Goal: Find contact information: Find contact information

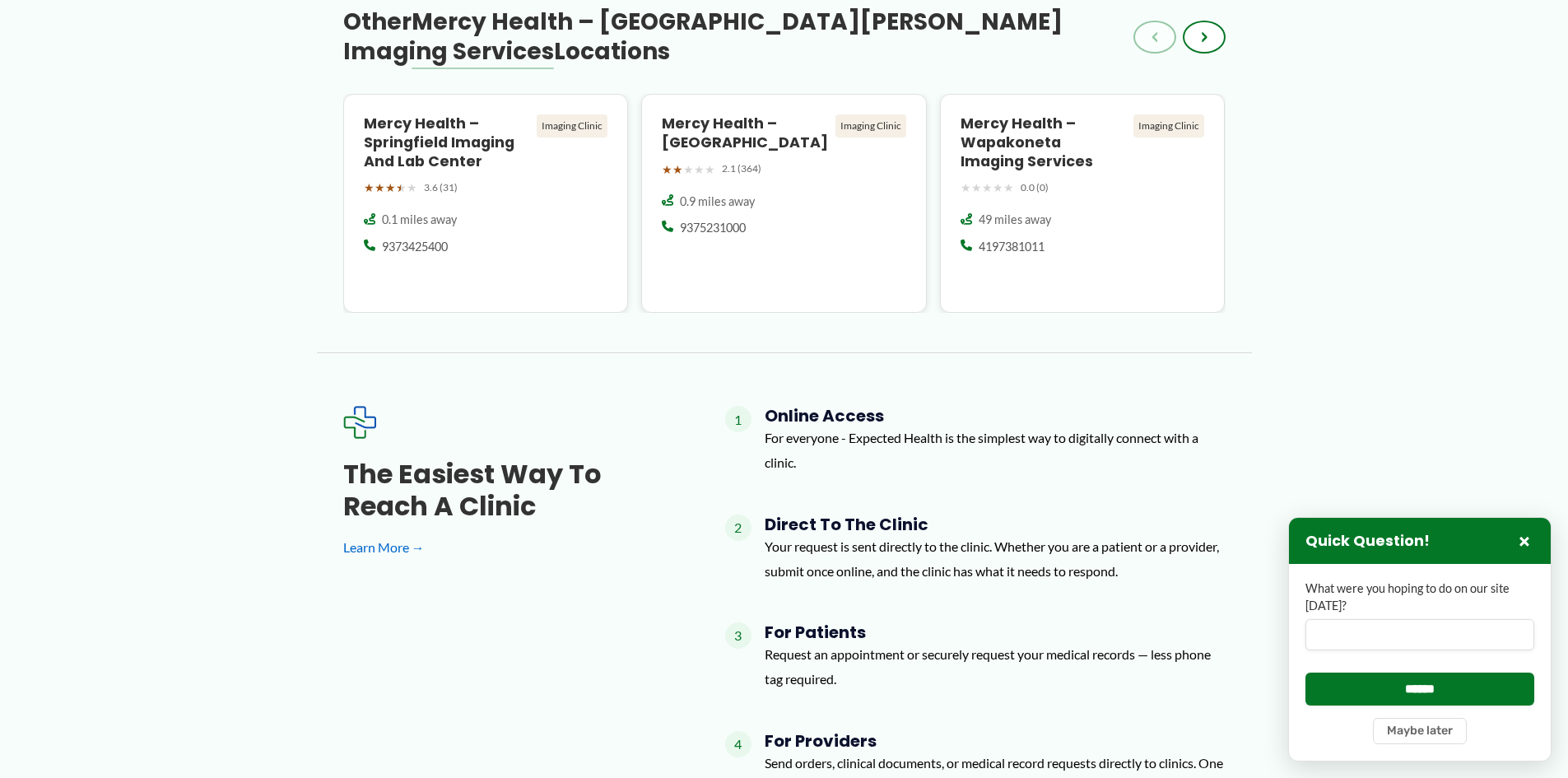
scroll to position [1349, 0]
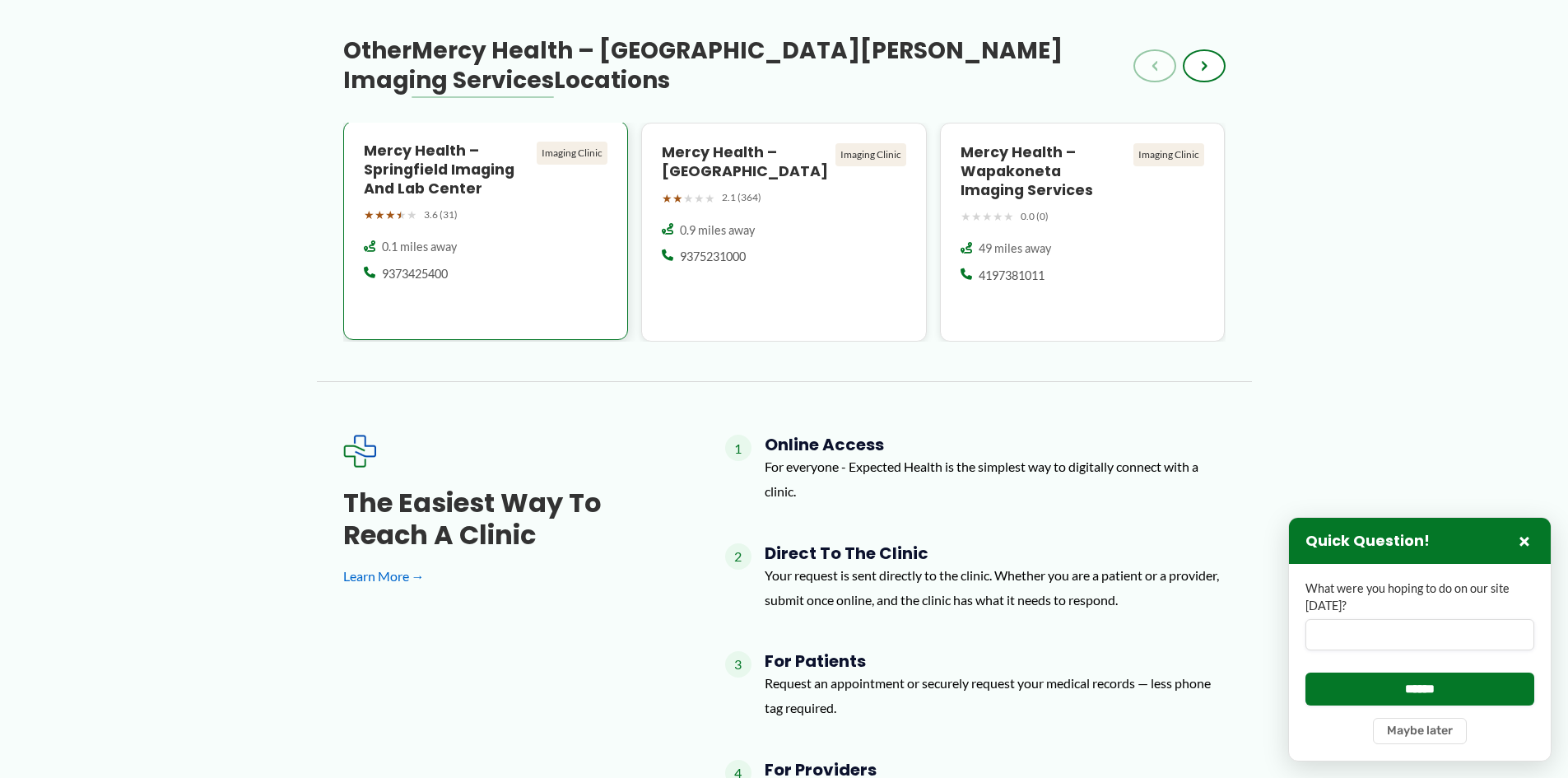
click at [428, 161] on h4 "Mercy Health – Springfield Imaging and Lab Center" at bounding box center [448, 170] width 167 height 57
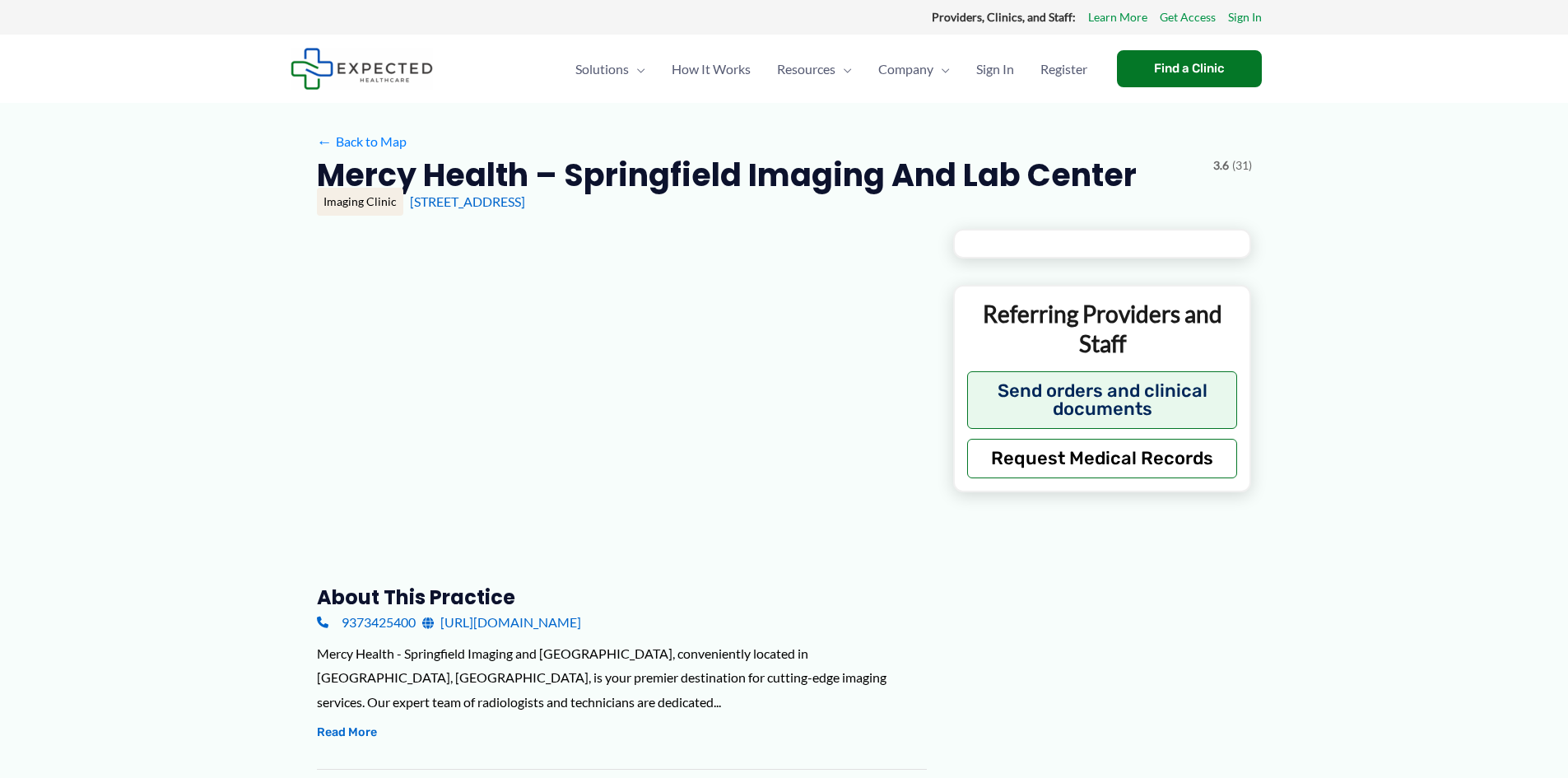
type input "**********"
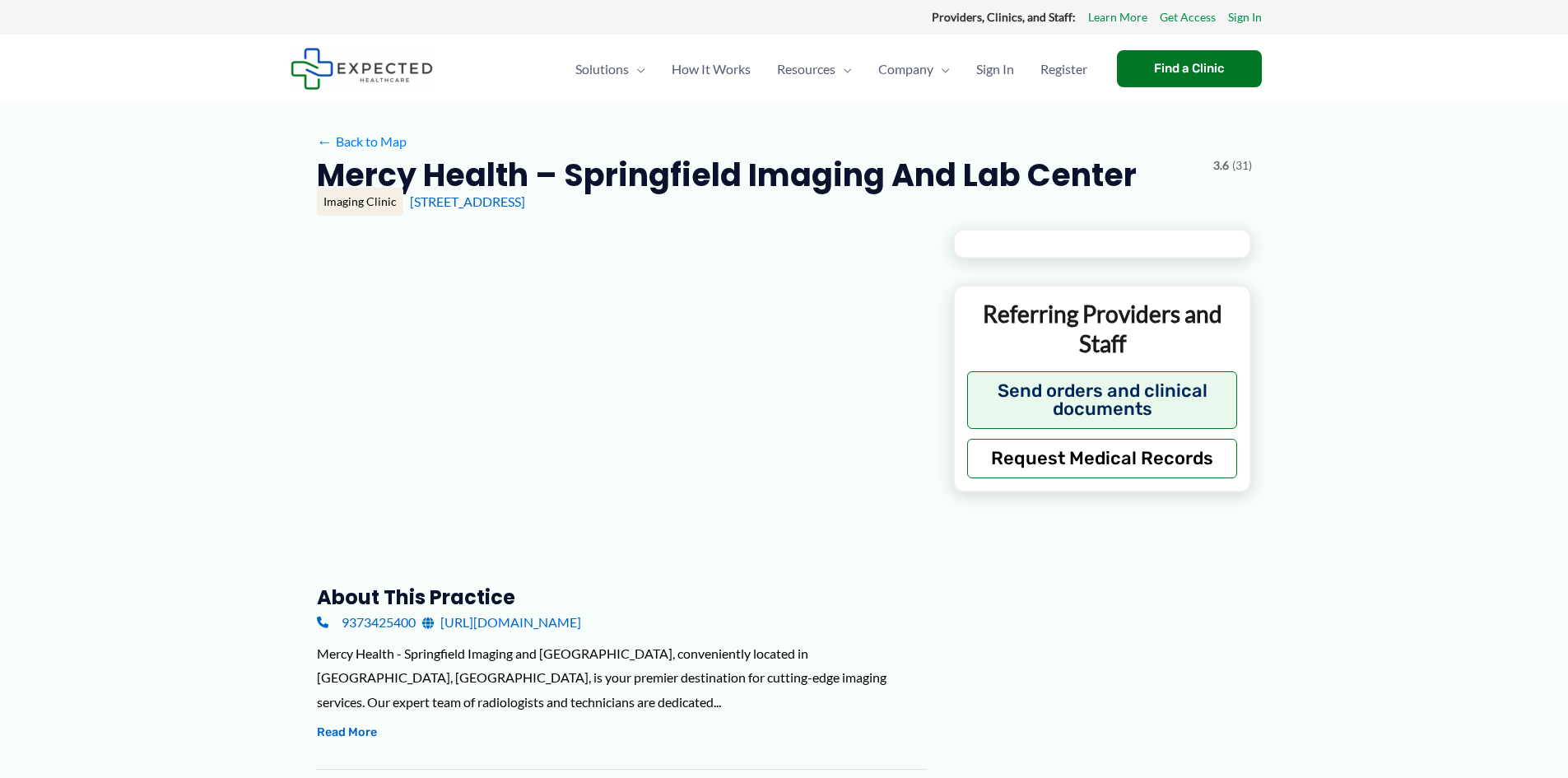
type input "**********"
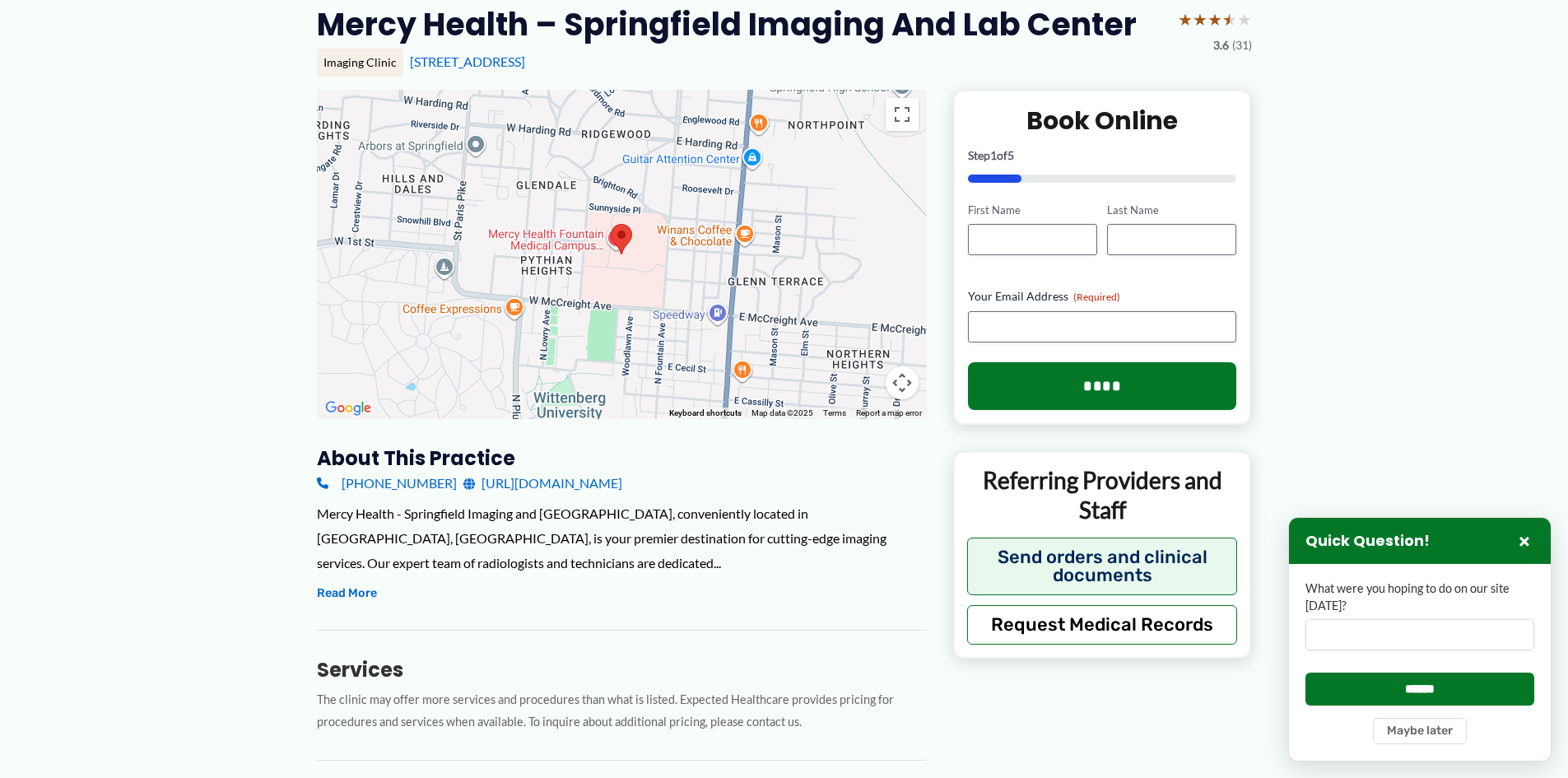
scroll to position [164, 0]
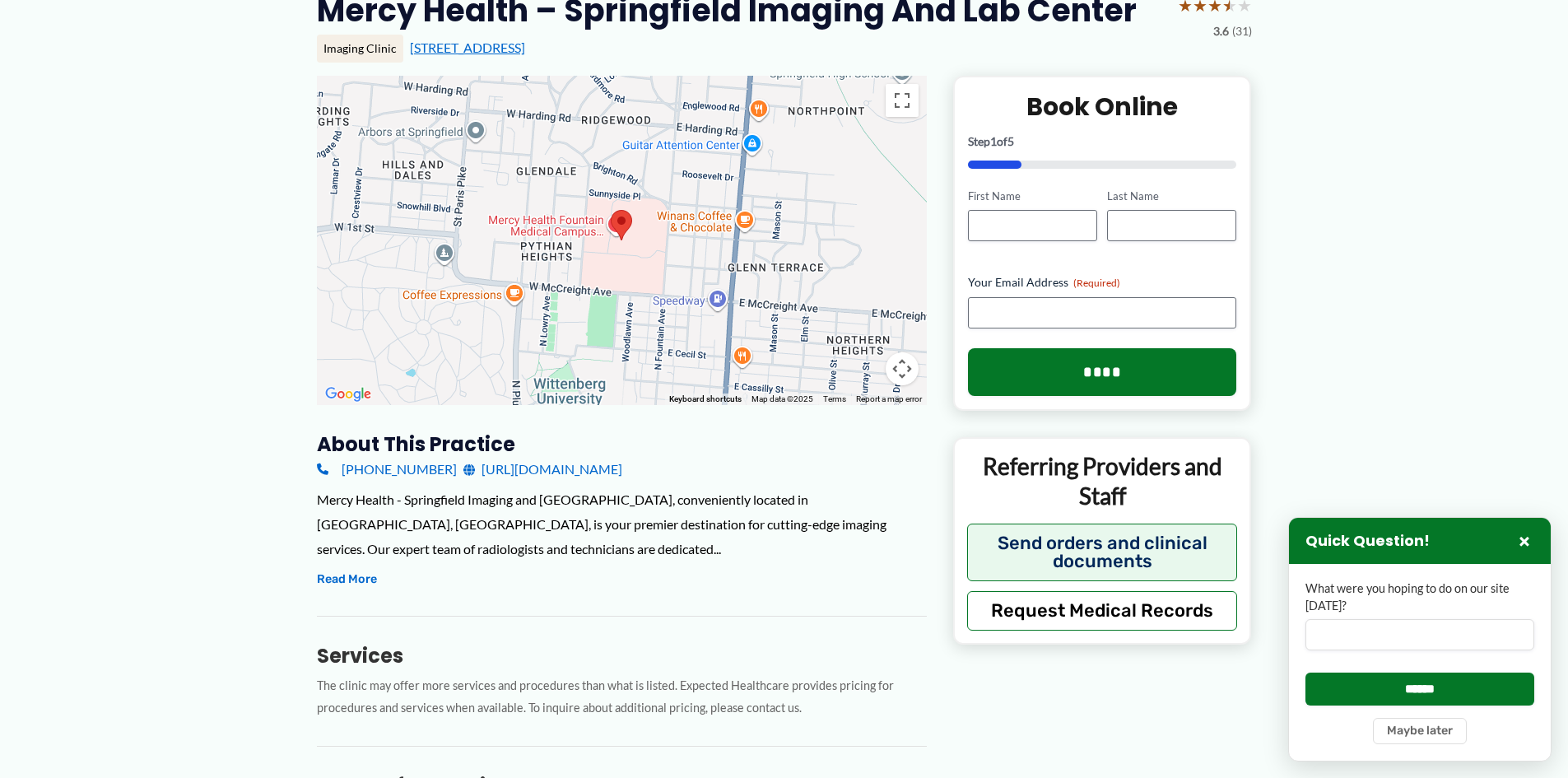
drag, startPoint x: 636, startPoint y: 48, endPoint x: 407, endPoint y: 46, distance: 229.0
click at [409, 46] on div "1343 N Fountain Blvd, Springfield, OH" at bounding box center [830, 48] width 842 height 18
copy link "1343 N Fountain Blvd, Springfield, OH"
click at [362, 576] on button "Read More" at bounding box center [347, 579] width 60 height 20
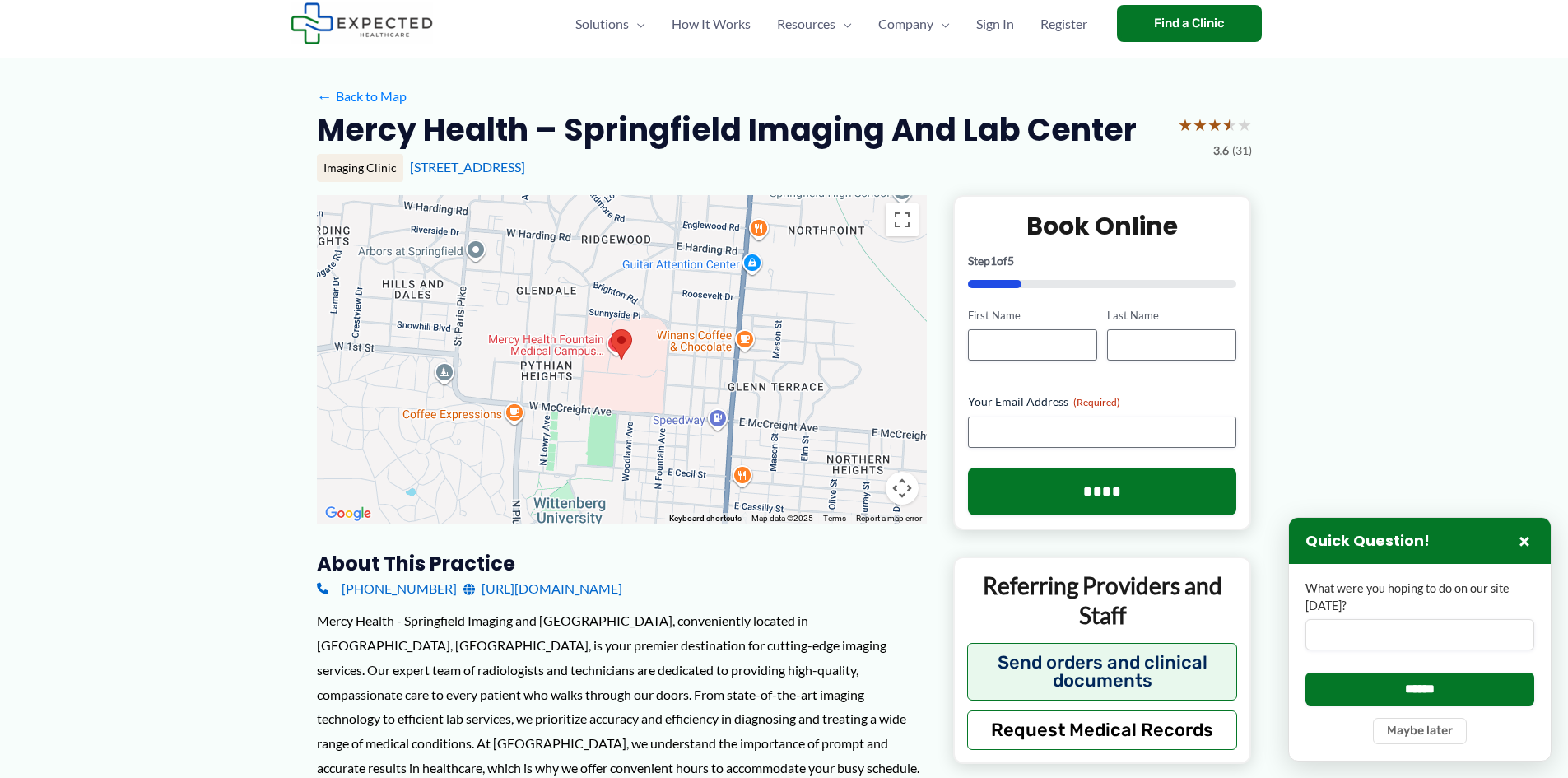
scroll to position [43, 0]
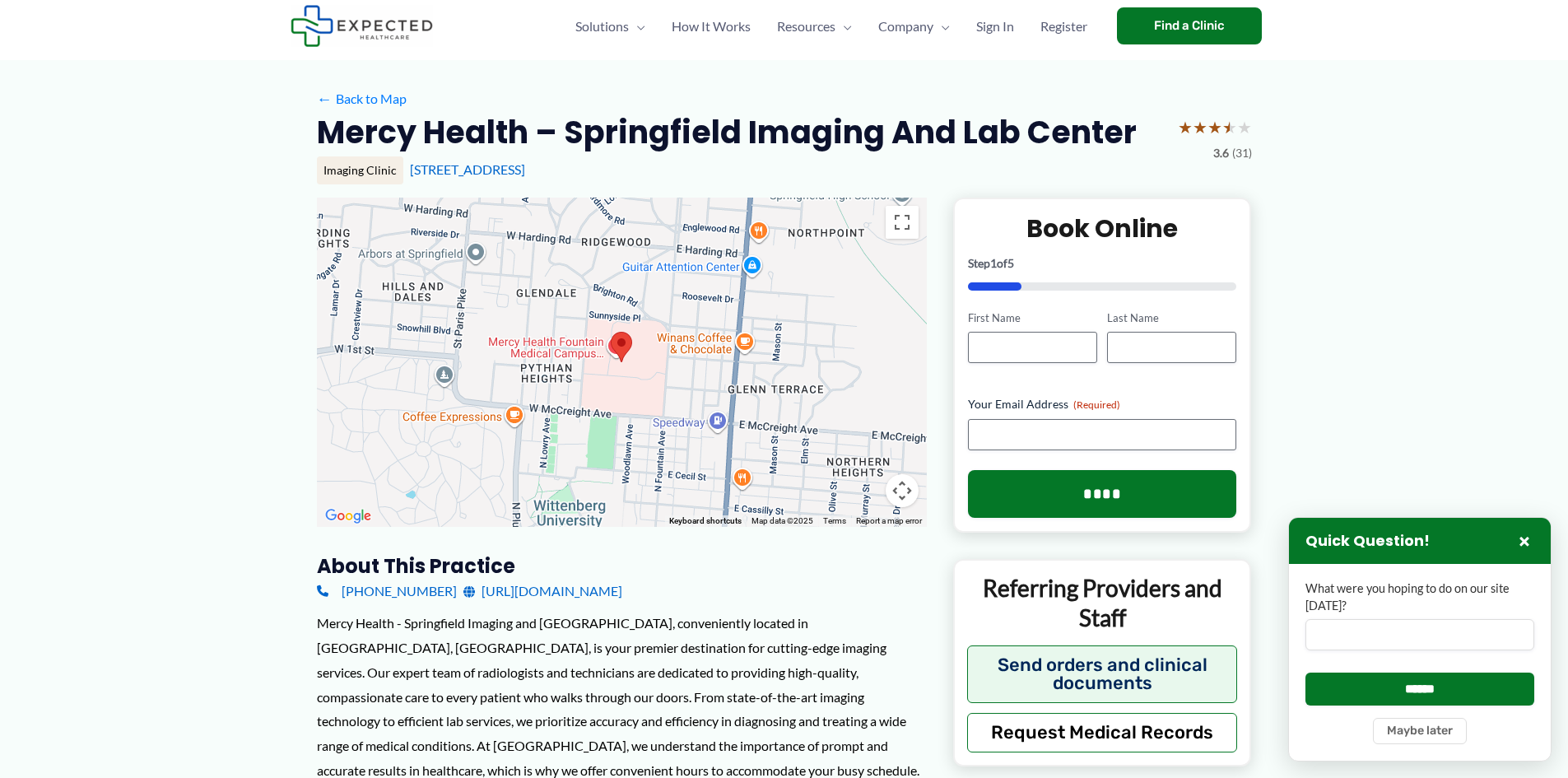
click at [622, 593] on link "[URL][DOMAIN_NAME]" at bounding box center [542, 590] width 159 height 25
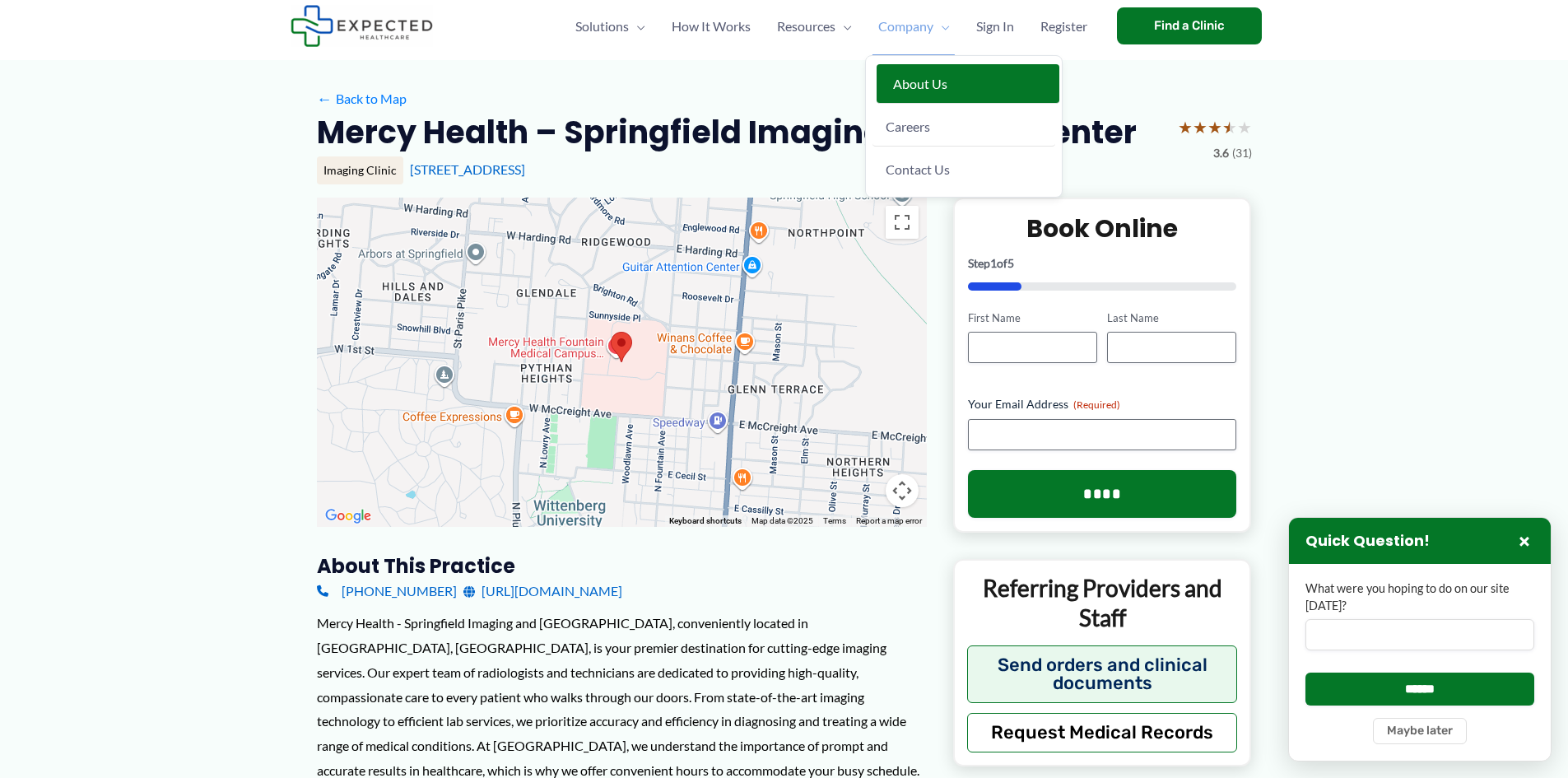
click at [919, 83] on span "About Us" at bounding box center [920, 83] width 54 height 15
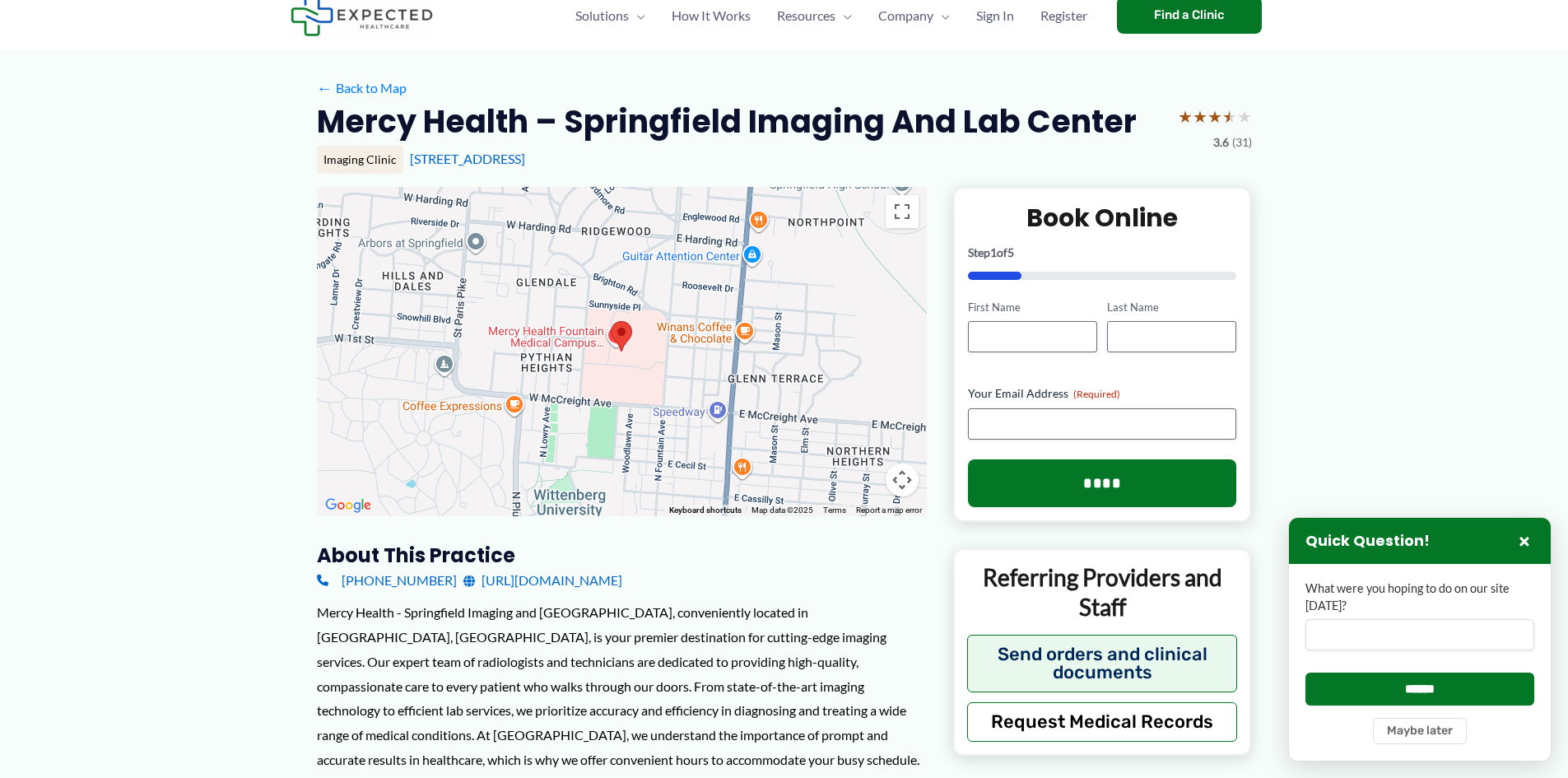
scroll to position [83, 0]
